Goal: Information Seeking & Learning: Learn about a topic

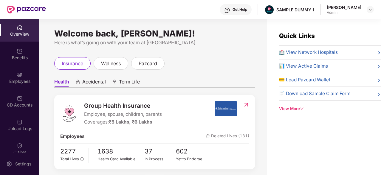
click at [26, 64] on div "Benefits" at bounding box center [19, 54] width 39 height 22
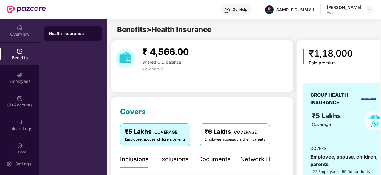
click at [23, 26] on div "OverView" at bounding box center [19, 30] width 39 height 22
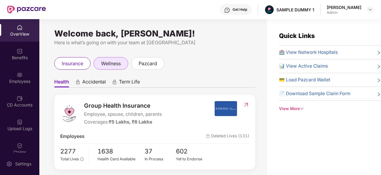
click at [118, 65] on span "wellness" at bounding box center [111, 63] width 20 height 7
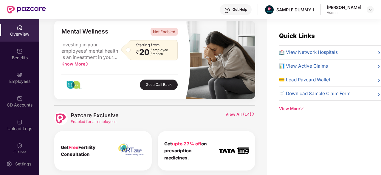
scroll to position [237, 0]
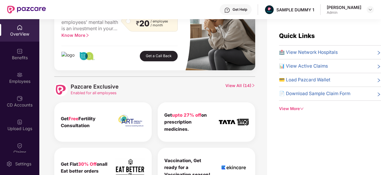
click at [230, 84] on span "View All ( 14 )" at bounding box center [241, 89] width 30 height 13
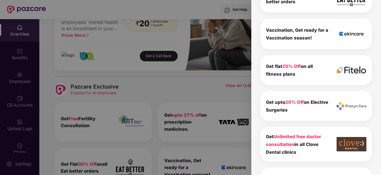
scroll to position [166, 0]
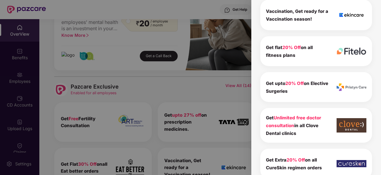
drag, startPoint x: 266, startPoint y: 117, endPoint x: 305, endPoint y: 130, distance: 41.5
click at [305, 130] on div "Get Unlimited free doctor consultation in all Clove Dental clinics" at bounding box center [297, 124] width 63 height 23
click at [257, 145] on div "Pazcare Exclusive 14 To view the details of exclusives benefits please switch t…" at bounding box center [316, 87] width 130 height 175
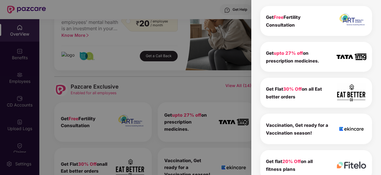
scroll to position [0, 0]
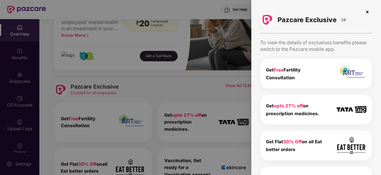
click at [366, 11] on img at bounding box center [368, 12] width 10 height 10
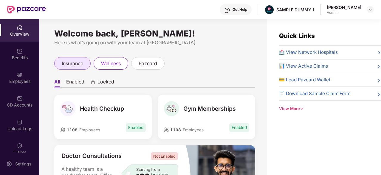
click at [61, 64] on div "insurance" at bounding box center [72, 63] width 36 height 13
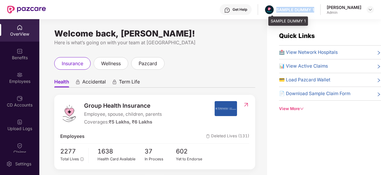
drag, startPoint x: 320, startPoint y: 9, endPoint x: 280, endPoint y: 9, distance: 40.0
click at [280, 9] on div "Get Help SAMPLE DUMMY 1 [PERSON_NAME] Admin" at bounding box center [210, 9] width 328 height 19
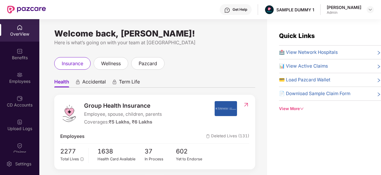
click at [241, 10] on div "Get Help" at bounding box center [240, 9] width 15 height 5
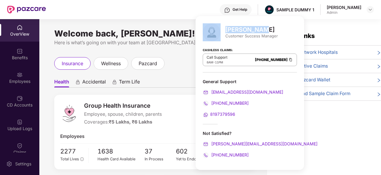
drag, startPoint x: 259, startPoint y: 29, endPoint x: 225, endPoint y: 30, distance: 34.6
click at [225, 30] on div "[PERSON_NAME] Customer Success Manager" at bounding box center [250, 32] width 94 height 18
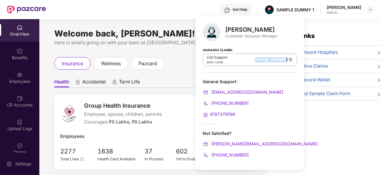
drag, startPoint x: 233, startPoint y: 57, endPoint x: 268, endPoint y: 58, distance: 35.2
click at [268, 58] on div "Call Support 8AM - 11PM [PHONE_NUMBER]" at bounding box center [250, 59] width 94 height 13
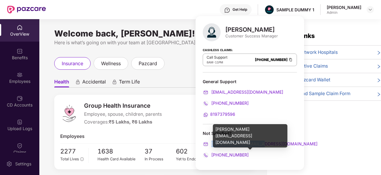
drag, startPoint x: 264, startPoint y: 143, endPoint x: 211, endPoint y: 143, distance: 53.1
click at [211, 143] on div "[PERSON_NAME][EMAIL_ADDRESS][DOMAIN_NAME]" at bounding box center [250, 143] width 94 height 7
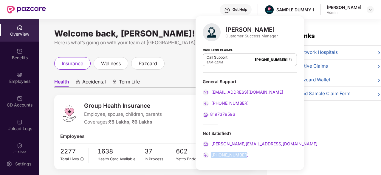
drag, startPoint x: 246, startPoint y: 153, endPoint x: 212, endPoint y: 153, distance: 33.4
click at [212, 153] on div "[PHONE_NUMBER]" at bounding box center [250, 154] width 94 height 7
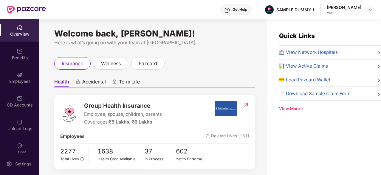
click at [152, 80] on ul "Health Accidental Term Life" at bounding box center [154, 81] width 201 height 12
drag, startPoint x: 152, startPoint y: 105, endPoint x: 83, endPoint y: 102, distance: 69.6
click at [83, 102] on div "Group Health Insurance Employee, spouse, children, parents Coverages: ₹5 Lakhs,…" at bounding box center [137, 113] width 154 height 25
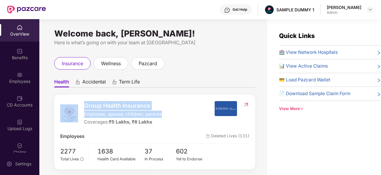
drag, startPoint x: 163, startPoint y: 112, endPoint x: 81, endPoint y: 112, distance: 82.3
click at [81, 112] on div "Group Health Insurance Employee, spouse, children, parents Coverages: ₹5 Lakhs,…" at bounding box center [137, 113] width 154 height 25
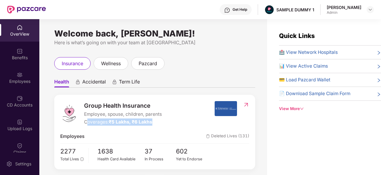
drag, startPoint x: 156, startPoint y: 121, endPoint x: 86, endPoint y: 121, distance: 70.4
click at [86, 121] on div "Coverages: ₹5 Lakhs, ₹6 Lakhs" at bounding box center [123, 121] width 78 height 7
click at [148, 130] on div "Group Health Insurance Employee, spouse, children, parents Coverages: ₹5 Lakhs,…" at bounding box center [154, 132] width 201 height 74
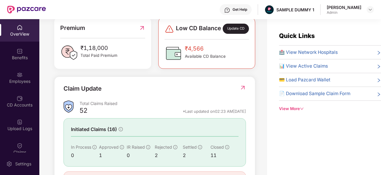
scroll to position [177, 0]
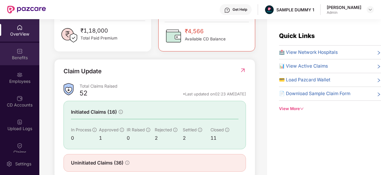
click at [7, 49] on div "Benefits" at bounding box center [19, 54] width 39 height 22
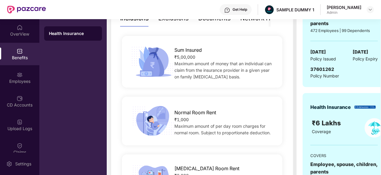
scroll to position [40, 0]
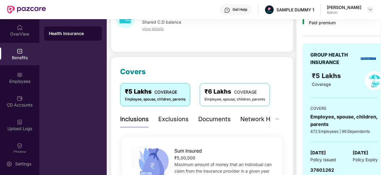
click at [177, 118] on div "Exclusions" at bounding box center [173, 118] width 30 height 9
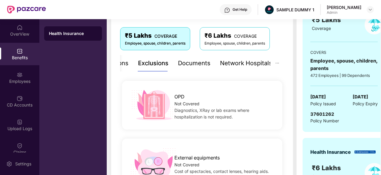
scroll to position [60, 0]
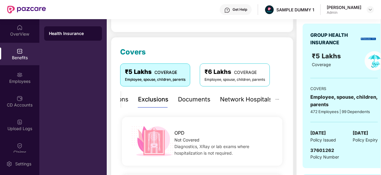
click at [197, 100] on div "Documents" at bounding box center [194, 99] width 33 height 9
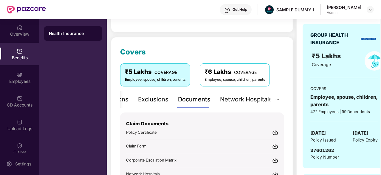
click at [158, 101] on div "Exclusions" at bounding box center [153, 99] width 30 height 9
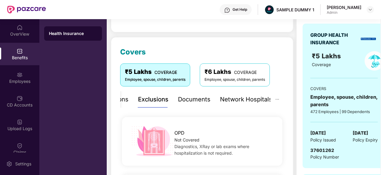
click at [199, 101] on div "Documents" at bounding box center [194, 99] width 33 height 9
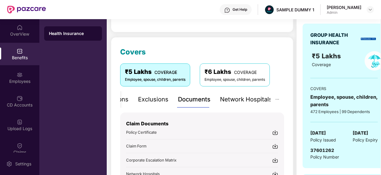
scroll to position [88, 0]
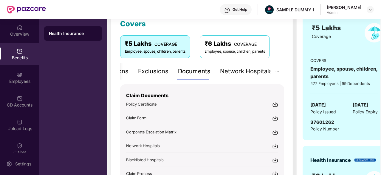
click at [275, 104] on img at bounding box center [275, 104] width 6 height 6
click at [242, 70] on div "Network Hospitals" at bounding box center [246, 71] width 52 height 9
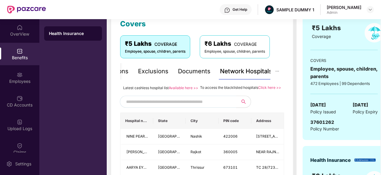
click at [177, 106] on input "text" at bounding box center [177, 101] width 102 height 9
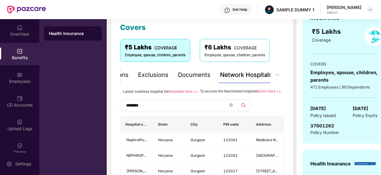
scroll to position [72, 0]
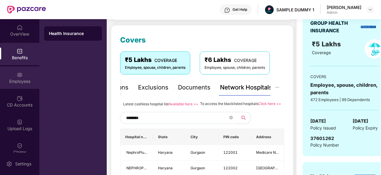
type input "********"
click at [19, 73] on img at bounding box center [20, 75] width 6 height 6
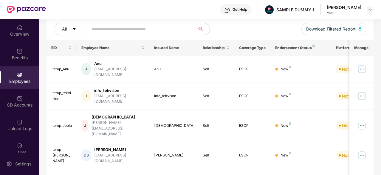
scroll to position [0, 0]
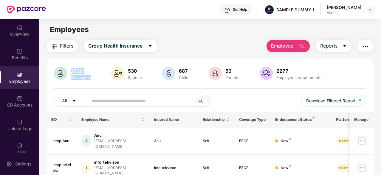
drag, startPoint x: 98, startPoint y: 77, endPoint x: 72, endPoint y: 68, distance: 27.5
click at [72, 68] on div "1010 Employees 530 Spouse 687 Child [DEMOGRAPHIC_DATA] Parents 2277 Employees+d…" at bounding box center [210, 74] width 312 height 14
click at [218, 48] on div "Filters Group Health Insurance Employee Reports" at bounding box center [210, 46] width 327 height 12
click at [293, 48] on span "Employee" at bounding box center [282, 45] width 22 height 7
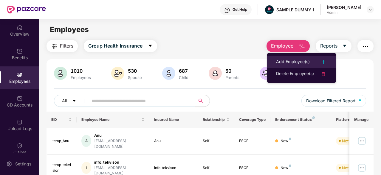
click at [285, 59] on div "Add Employee(s)" at bounding box center [293, 61] width 34 height 7
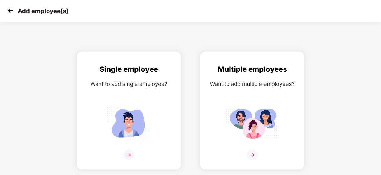
click at [8, 8] on img at bounding box center [10, 10] width 9 height 9
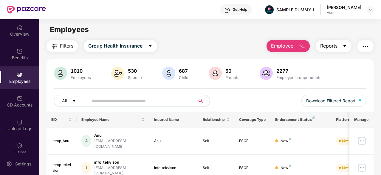
click at [332, 47] on span "Reports" at bounding box center [328, 45] width 17 height 7
click at [248, 98] on div "All Download Filtered Report" at bounding box center [210, 103] width 312 height 17
click at [369, 47] on img "button" at bounding box center [365, 46] width 7 height 7
click at [14, 103] on div "CD Accounts" at bounding box center [19, 105] width 39 height 6
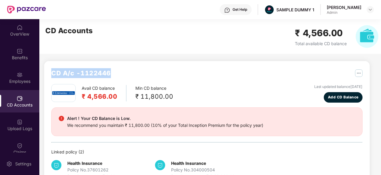
drag, startPoint x: 118, startPoint y: 74, endPoint x: 51, endPoint y: 70, distance: 66.9
click at [51, 70] on div "CD A/c - 1122446 Avail CD balance ₹ 4,566.00 Min CD balance ₹ 11,800.00 Last up…" at bounding box center [207, 124] width 326 height 126
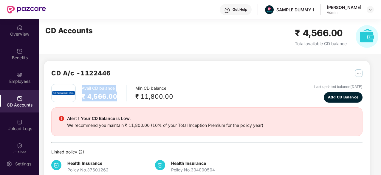
drag, startPoint x: 119, startPoint y: 96, endPoint x: 80, endPoint y: 90, distance: 39.8
click at [80, 90] on div "Avail CD balance ₹ 4,566.00 Min CD balance ₹ 11,800.00" at bounding box center [112, 93] width 122 height 18
click at [334, 97] on span "Add CD Balance" at bounding box center [343, 97] width 31 height 6
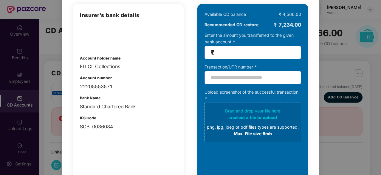
scroll to position [50, 0]
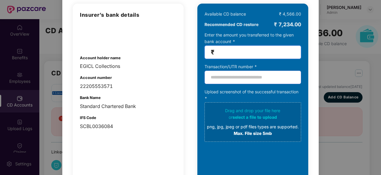
click at [231, 50] on input "number" at bounding box center [255, 52] width 79 height 7
click at [215, 76] on input "text" at bounding box center [253, 76] width 97 height 13
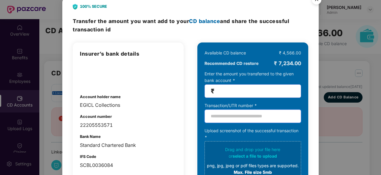
scroll to position [5, 0]
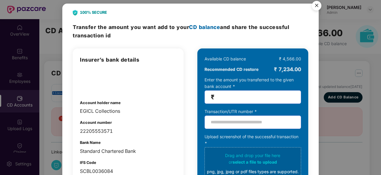
click at [315, 7] on img "Close" at bounding box center [316, 6] width 17 height 17
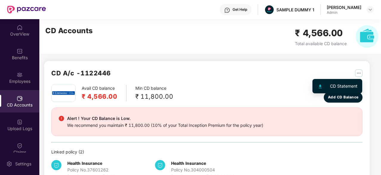
click at [359, 76] on img "button" at bounding box center [358, 72] width 7 height 7
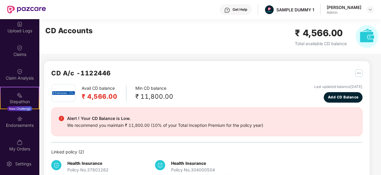
scroll to position [126, 0]
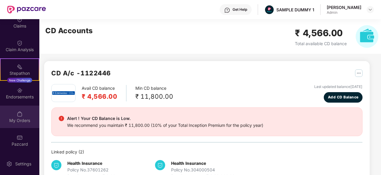
click at [21, 113] on img at bounding box center [20, 114] width 6 height 6
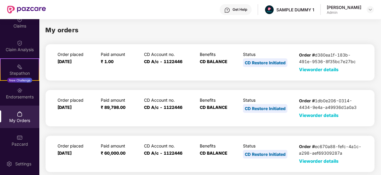
click at [311, 70] on span "View order details" at bounding box center [319, 70] width 40 height 6
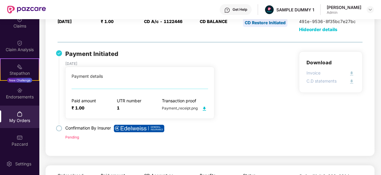
scroll to position [89, 0]
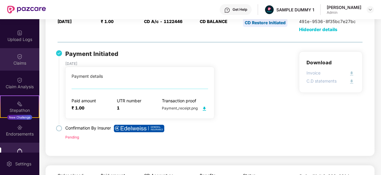
click at [13, 60] on div "Claims" at bounding box center [19, 63] width 39 height 6
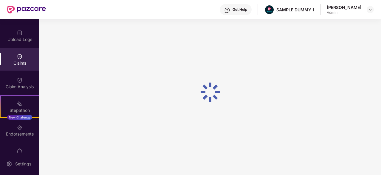
scroll to position [40, 0]
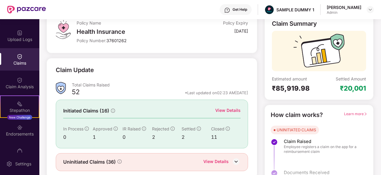
click at [234, 110] on div "View Details" at bounding box center [227, 110] width 25 height 7
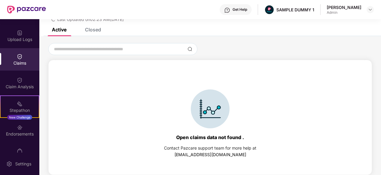
click at [97, 30] on div "Closed" at bounding box center [93, 30] width 16 height 6
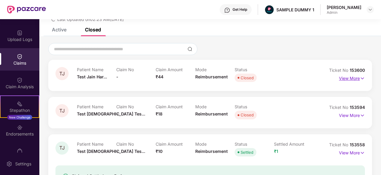
click at [357, 80] on p "View More" at bounding box center [352, 77] width 26 height 8
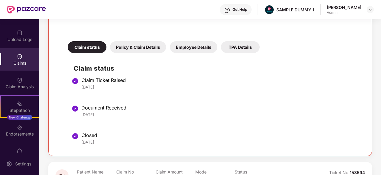
scroll to position [109, 0]
click at [127, 47] on div "Policy & Claim Details" at bounding box center [138, 47] width 56 height 12
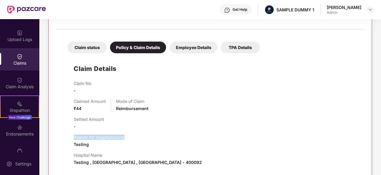
drag, startPoint x: 126, startPoint y: 135, endPoint x: 74, endPoint y: 136, distance: 52.2
click at [74, 136] on div "Reason for Hospitalization Testing" at bounding box center [216, 140] width 285 height 13
drag, startPoint x: 104, startPoint y: 154, endPoint x: 73, endPoint y: 153, distance: 30.4
click at [73, 153] on div "Claim Details Claim No - Claimed Amount ₹44 Mode of Claim Reimbursement Settled…" at bounding box center [210, 142] width 297 height 172
click at [184, 47] on div "Employee Details" at bounding box center [193, 47] width 47 height 12
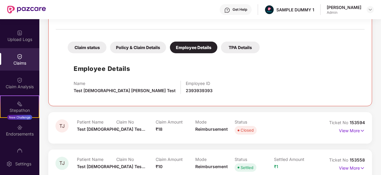
click at [235, 45] on div "TPA Details" at bounding box center [240, 47] width 39 height 12
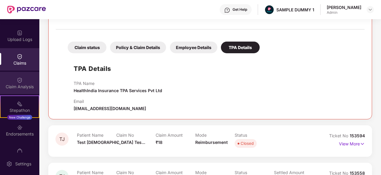
click at [21, 81] on img at bounding box center [20, 80] width 6 height 6
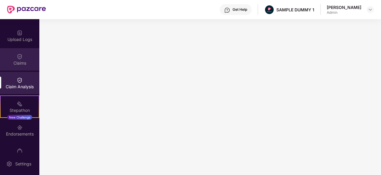
scroll to position [0, 0]
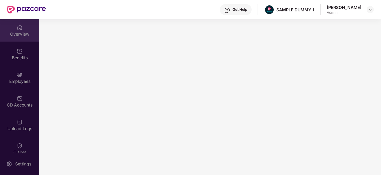
click at [22, 29] on div "OverView" at bounding box center [19, 30] width 39 height 22
